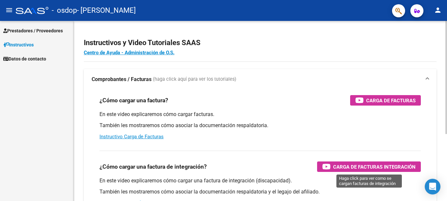
click at [360, 166] on span "Carga de Facturas Integración" at bounding box center [374, 167] width 82 height 8
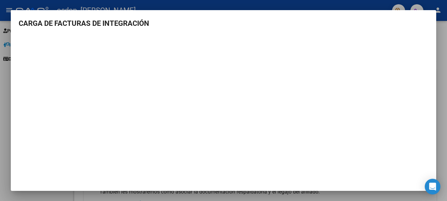
click at [443, 55] on div at bounding box center [223, 100] width 447 height 201
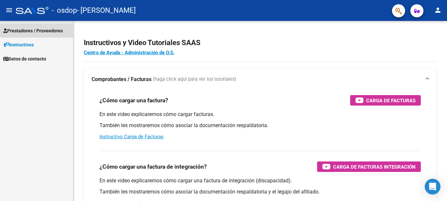
click at [33, 31] on span "Prestadores / Proveedores" at bounding box center [33, 30] width 60 height 7
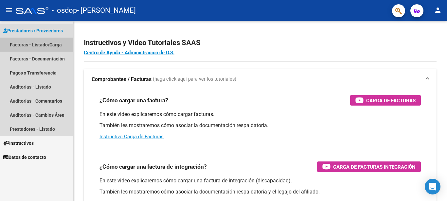
click at [22, 44] on link "Facturas - Listado/Carga" at bounding box center [36, 45] width 73 height 14
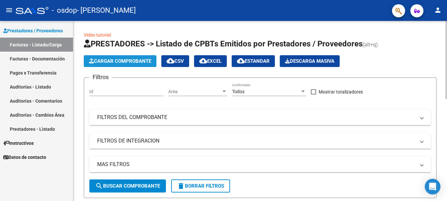
click at [106, 60] on span "Cargar Comprobante" at bounding box center [120, 61] width 62 height 6
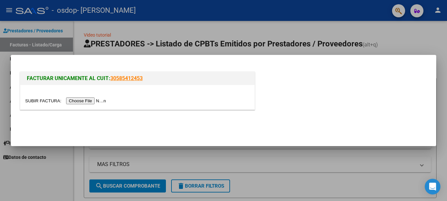
click at [82, 100] on input "file" at bounding box center [66, 101] width 83 height 7
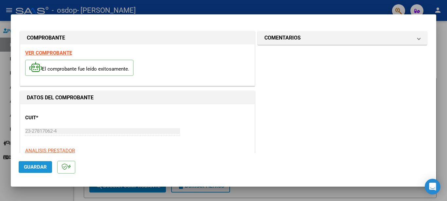
click at [37, 168] on span "Guardar" at bounding box center [35, 167] width 23 height 6
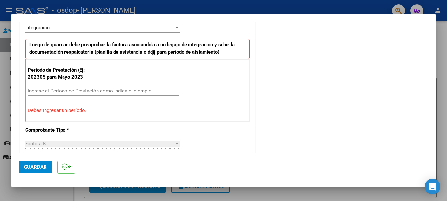
scroll to position [164, 0]
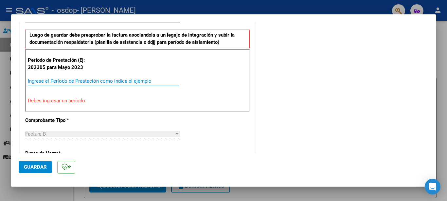
click at [35, 78] on input "Ingrese el Período de Prestación como indica el ejemplo" at bounding box center [103, 81] width 151 height 6
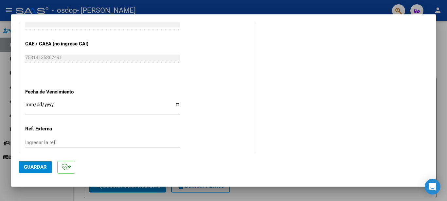
scroll to position [425, 0]
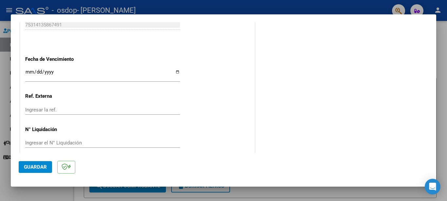
type input "202507"
click at [176, 72] on input "Ingresar la fecha" at bounding box center [102, 74] width 155 height 10
type input "[DATE]"
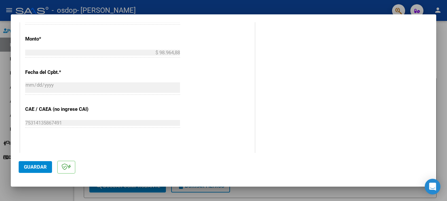
scroll to position [433, 0]
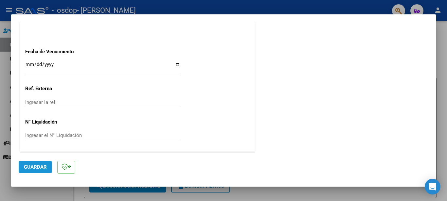
click at [41, 166] on span "Guardar" at bounding box center [35, 167] width 23 height 6
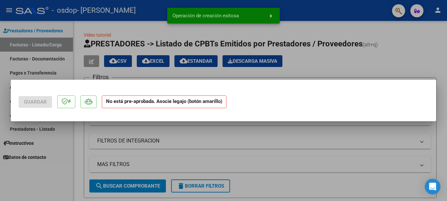
scroll to position [0, 0]
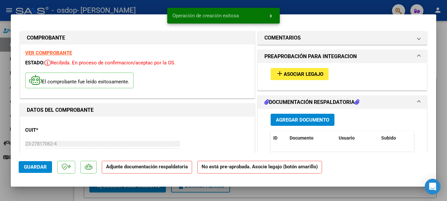
click at [277, 73] on mat-icon "add" at bounding box center [280, 74] width 8 height 8
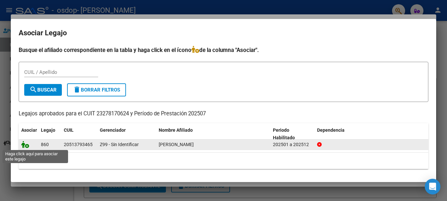
click at [25, 146] on icon at bounding box center [25, 144] width 8 height 7
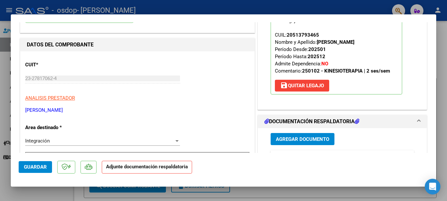
scroll to position [98, 0]
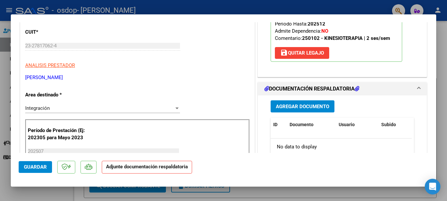
click at [288, 104] on span "Agregar Documento" at bounding box center [302, 107] width 53 height 6
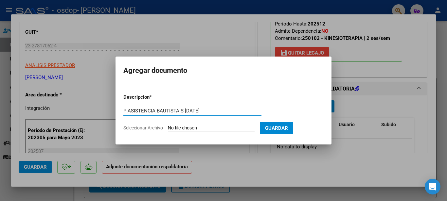
type input "P ASISTENCIA BAUTISTA S [DATE]"
click at [146, 127] on span "Seleccionar Archivo" at bounding box center [143, 127] width 40 height 5
click at [168, 127] on input "Seleccionar Archivo" at bounding box center [211, 128] width 87 height 6
type input "C:\fakepath\P ASIST BAUTISTA S [DATE].pdf"
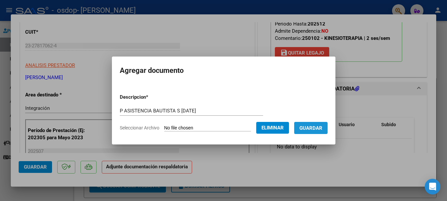
click at [320, 127] on span "Guardar" at bounding box center [310, 128] width 23 height 6
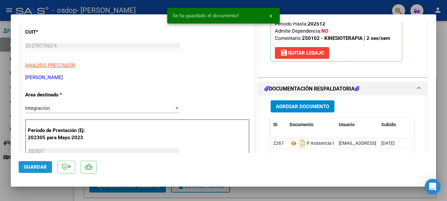
click at [37, 169] on span "Guardar" at bounding box center [35, 167] width 23 height 6
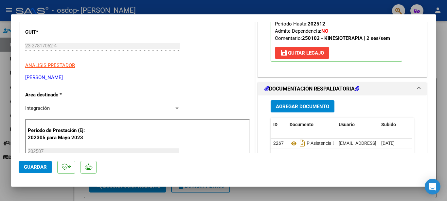
click at [229, 6] on div at bounding box center [223, 100] width 447 height 201
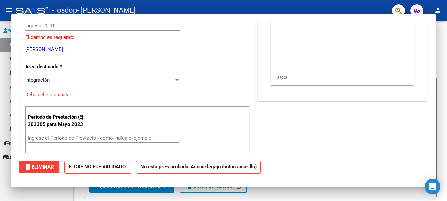
scroll to position [0, 0]
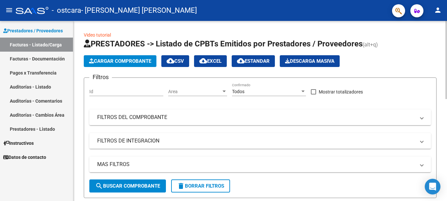
click at [118, 59] on span "Cargar Comprobante" at bounding box center [120, 61] width 62 height 6
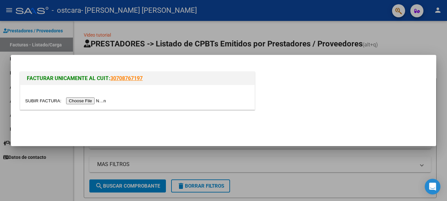
click at [87, 101] on input "file" at bounding box center [66, 101] width 83 height 7
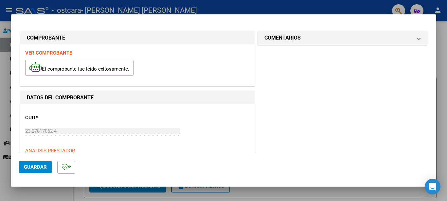
click at [25, 167] on span "Guardar" at bounding box center [35, 167] width 23 height 6
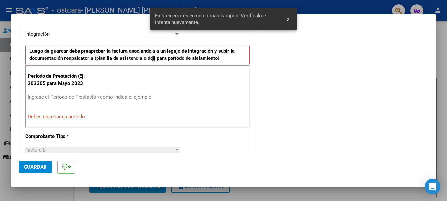
scroll to position [150, 0]
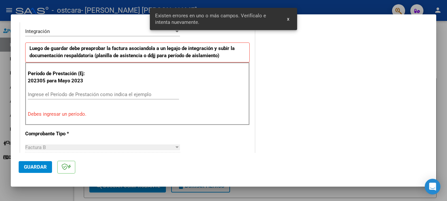
click at [75, 92] on input "Ingrese el Período de Prestación como indica el ejemplo" at bounding box center [103, 95] width 151 height 6
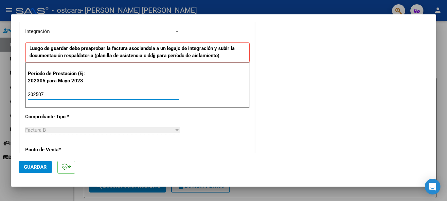
type input "202507"
click at [43, 165] on span "Guardar" at bounding box center [35, 167] width 23 height 6
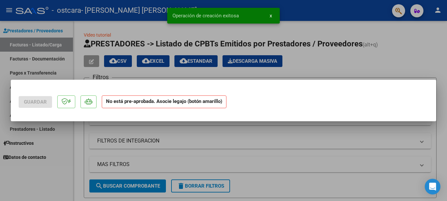
scroll to position [0, 0]
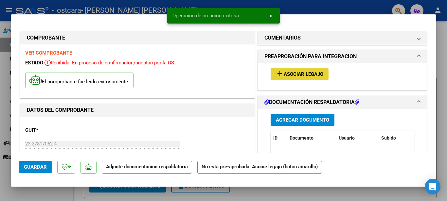
click at [277, 73] on mat-icon "add" at bounding box center [280, 74] width 8 height 8
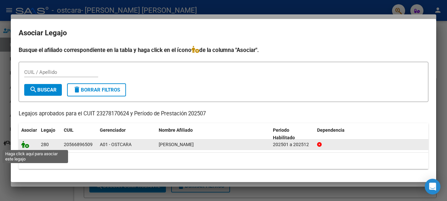
click at [25, 146] on icon at bounding box center [25, 144] width 8 height 7
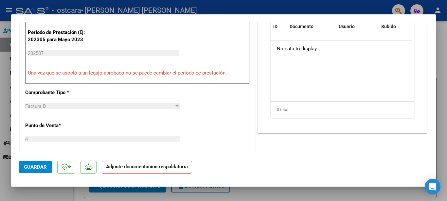
scroll to position [131, 0]
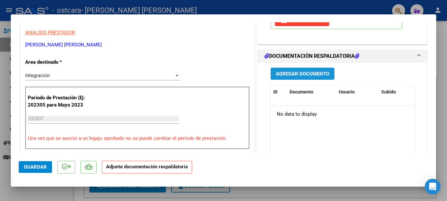
click at [285, 73] on span "Agregar Documento" at bounding box center [302, 74] width 53 height 6
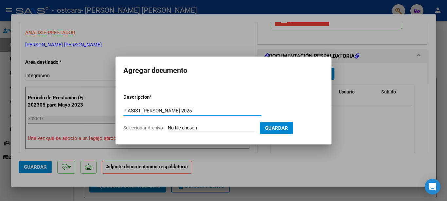
type input "P ASIST DOMINIC P JULIO 2025"
click at [144, 128] on span "Seleccionar Archivo" at bounding box center [143, 127] width 40 height 5
click at [168, 128] on input "Seleccionar Archivo" at bounding box center [211, 128] width 87 height 6
type input "C:\fakepath\P. ASIST DOMINIC P 2025.pdf"
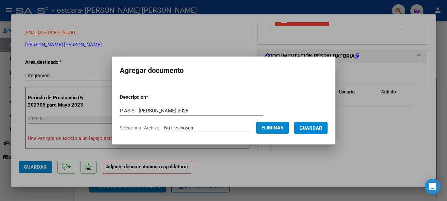
click at [316, 131] on button "Guardar" at bounding box center [310, 128] width 33 height 12
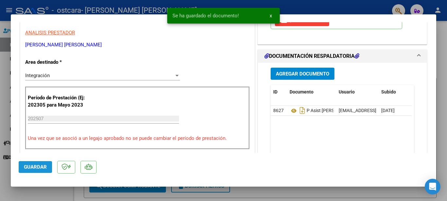
click at [31, 169] on span "Guardar" at bounding box center [35, 167] width 23 height 6
click at [315, 5] on div at bounding box center [223, 100] width 447 height 201
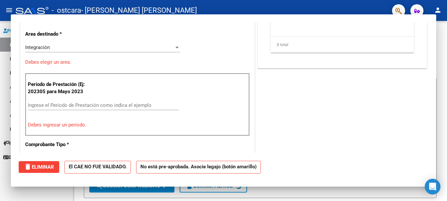
scroll to position [0, 0]
